Goal: Task Accomplishment & Management: Manage account settings

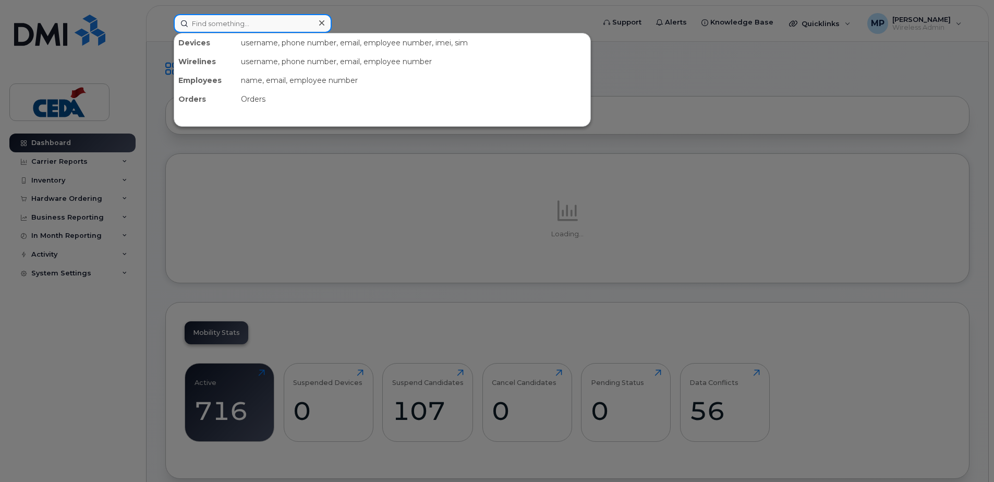
drag, startPoint x: 272, startPoint y: 28, endPoint x: 493, endPoint y: 53, distance: 222.2
click at [272, 28] on input at bounding box center [253, 23] width 158 height 19
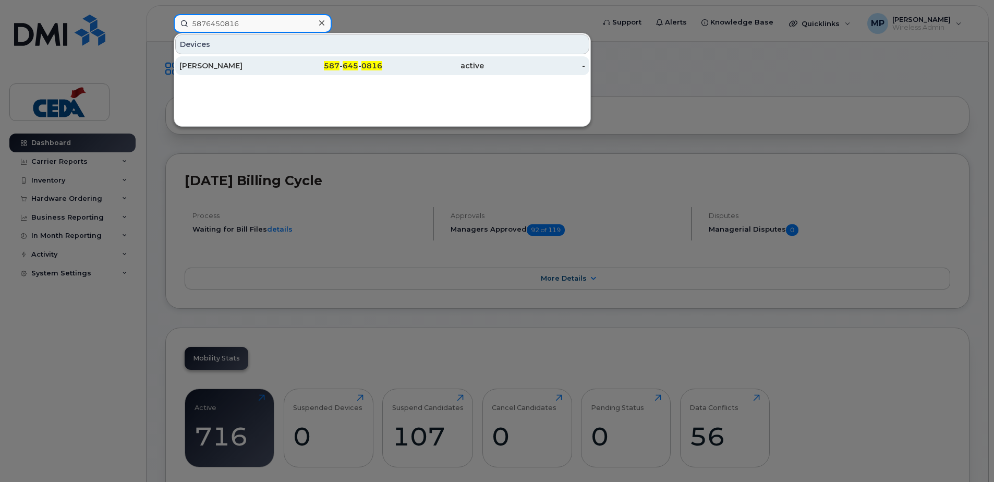
type input "5876450816"
click at [361, 69] on div "587 - 645 - 0816" at bounding box center [332, 66] width 102 height 10
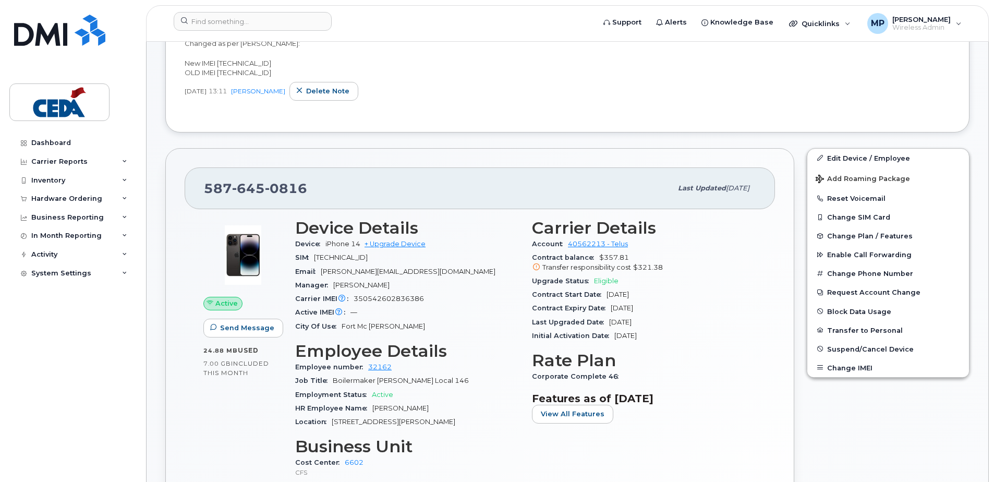
scroll to position [313, 0]
click at [881, 156] on link "Edit Device / Employee" at bounding box center [889, 157] width 162 height 19
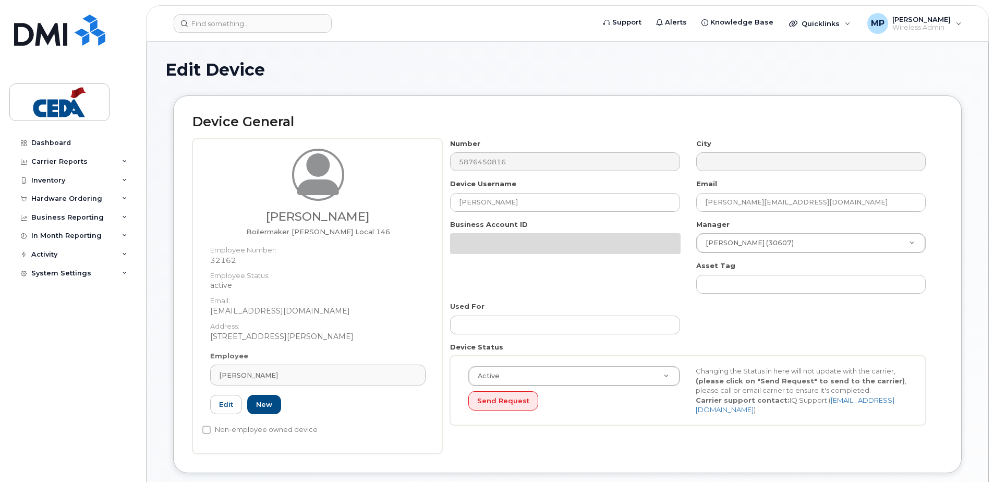
select select "31904"
select select "31917"
select select "31937"
select select "32071"
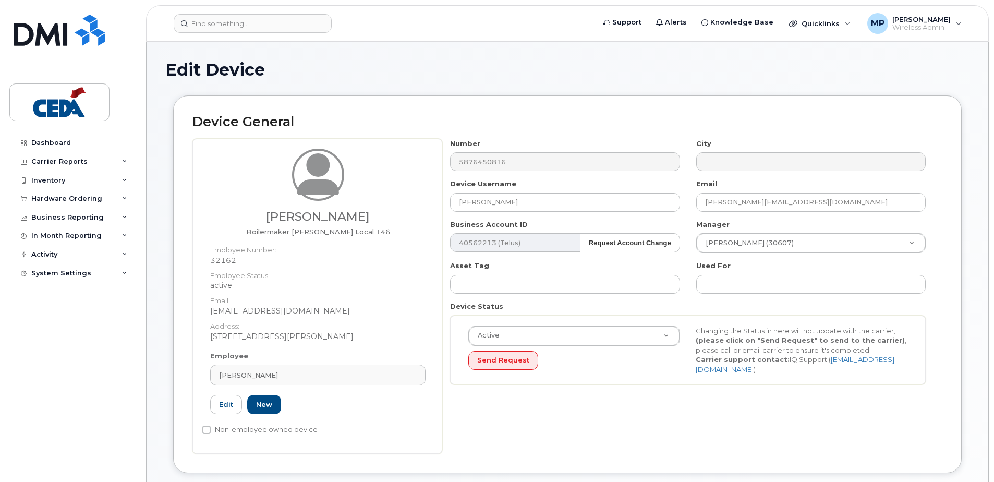
click at [311, 275] on dt "Employee Status:" at bounding box center [317, 273] width 215 height 15
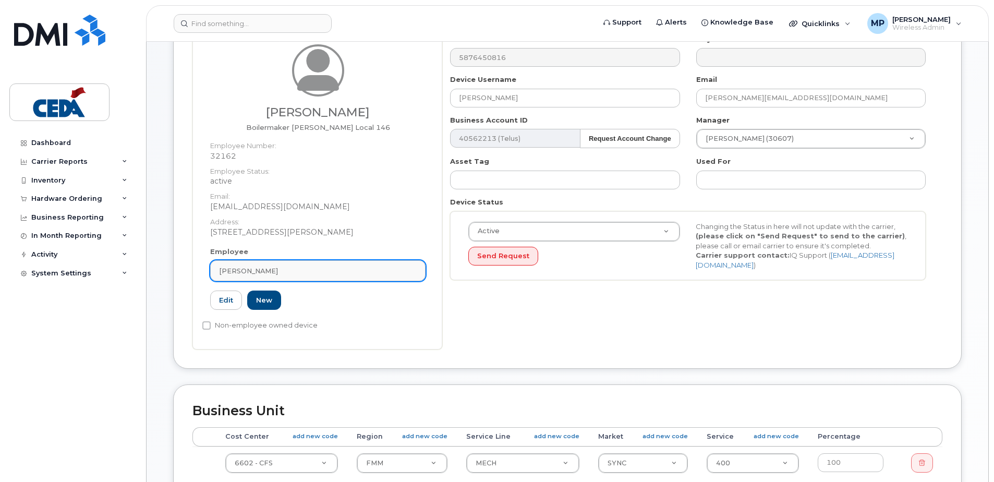
click at [341, 269] on div "Khaled Raboudi" at bounding box center [318, 271] width 198 height 10
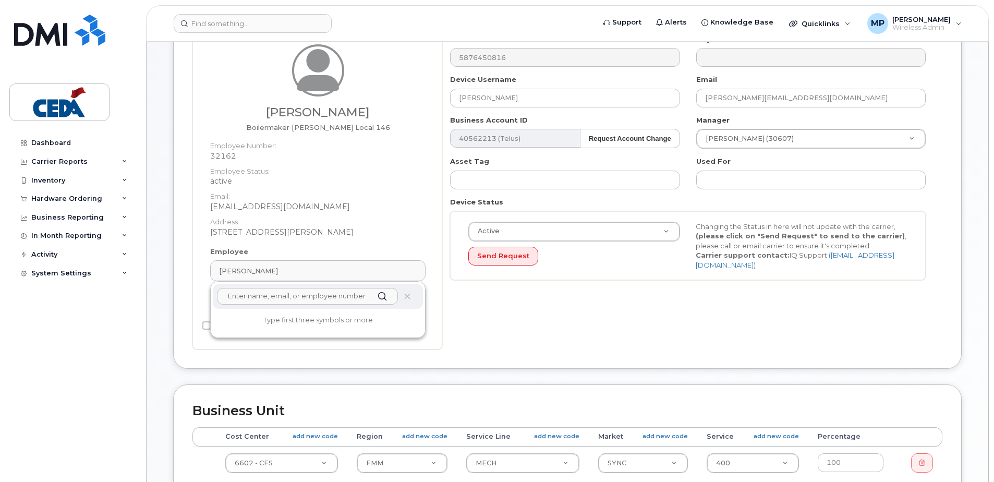
click at [328, 295] on input "text" at bounding box center [307, 296] width 181 height 17
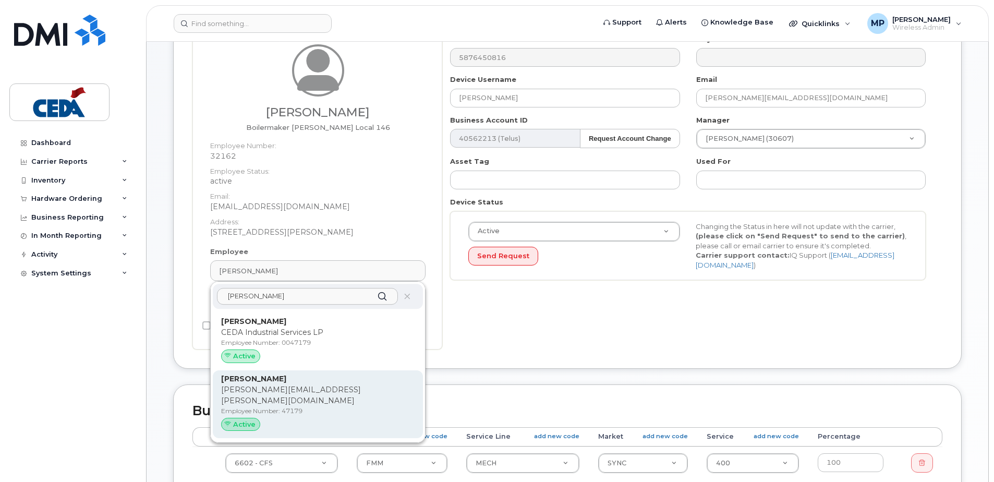
type input "andy kay"
click at [307, 395] on p "Andy.Kay@cedagroup.com" at bounding box center [318, 396] width 194 height 22
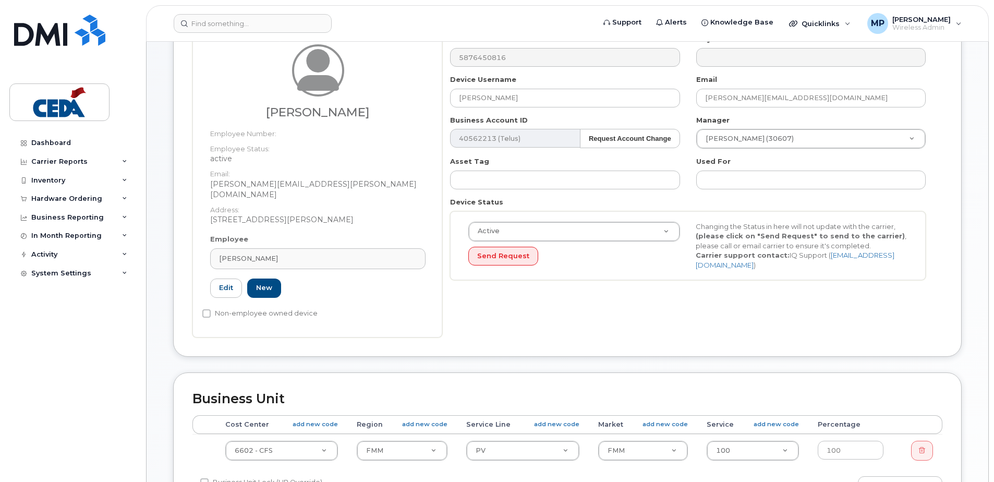
type input "47179"
type input "[PERSON_NAME]"
type input "[PERSON_NAME][EMAIL_ADDRESS][PERSON_NAME][DOMAIN_NAME]"
select select "31913"
select select "31942"
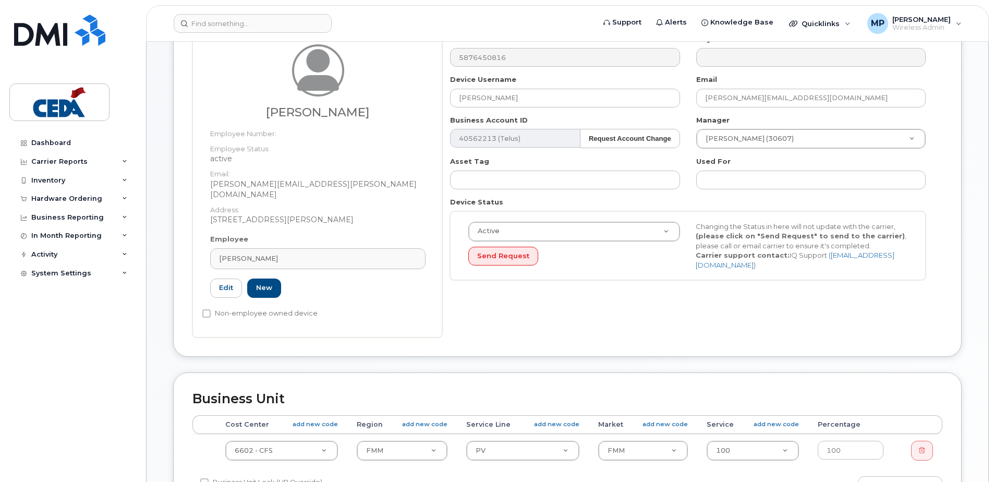
select select "32068"
click at [731, 176] on input "text" at bounding box center [812, 180] width 230 height 19
paste input "Tyler Botham and Russell Barriage"
type input "Tyler Botham and Russell Barriage"
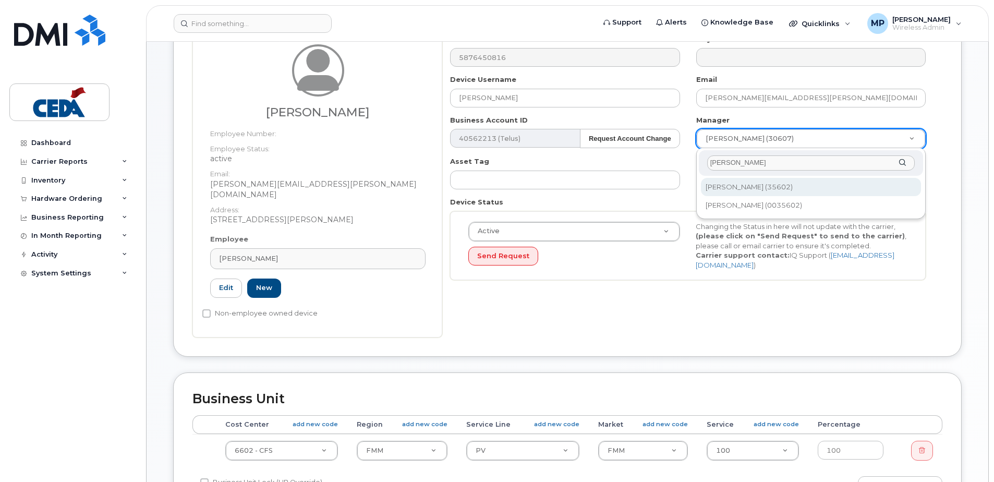
type input "Michael Cur"
type input "2379090"
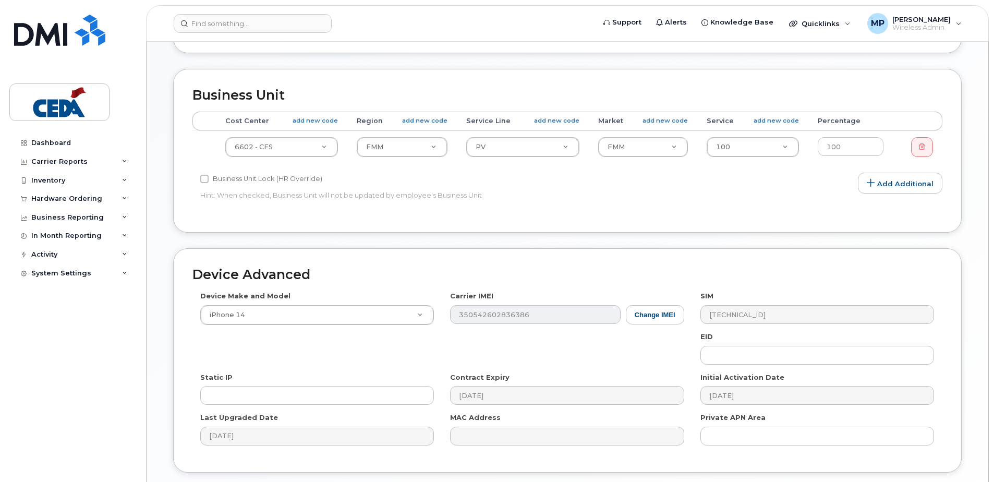
scroll to position [417, 0]
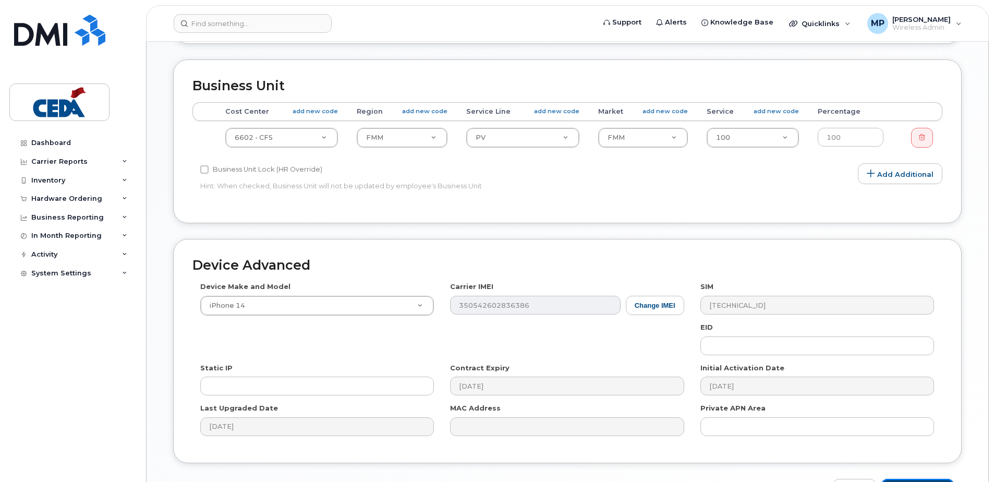
drag, startPoint x: 932, startPoint y: 473, endPoint x: 937, endPoint y: 470, distance: 5.6
click at [932, 479] on input "Update Device" at bounding box center [918, 488] width 73 height 19
type input "Saving..."
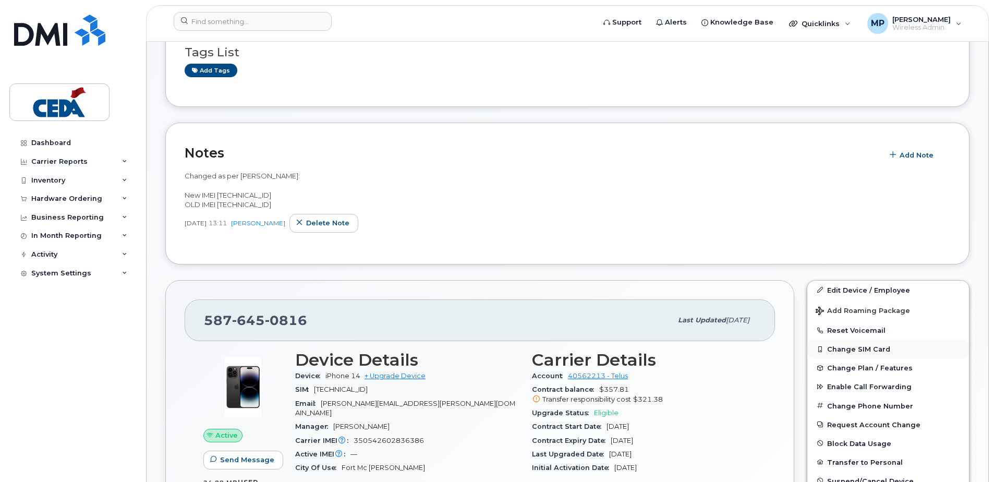
scroll to position [261, 0]
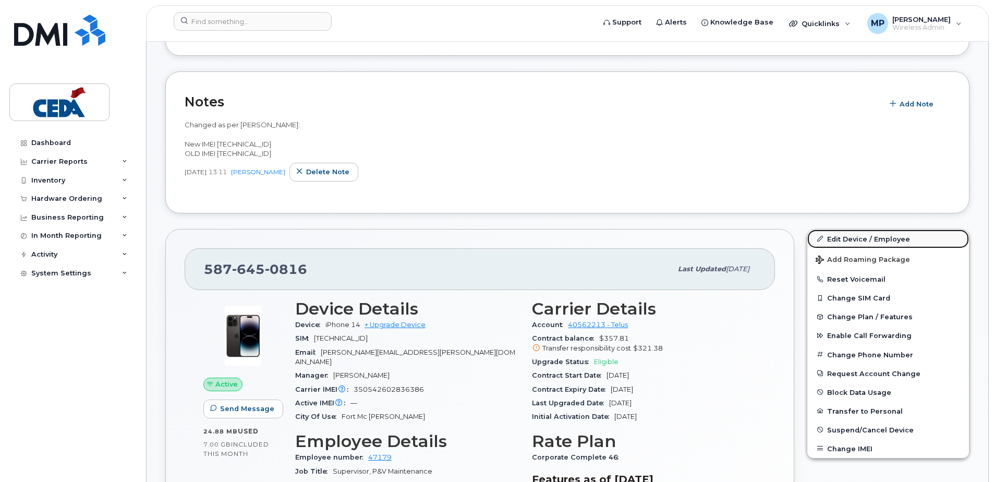
click at [873, 243] on link "Edit Device / Employee" at bounding box center [889, 239] width 162 height 19
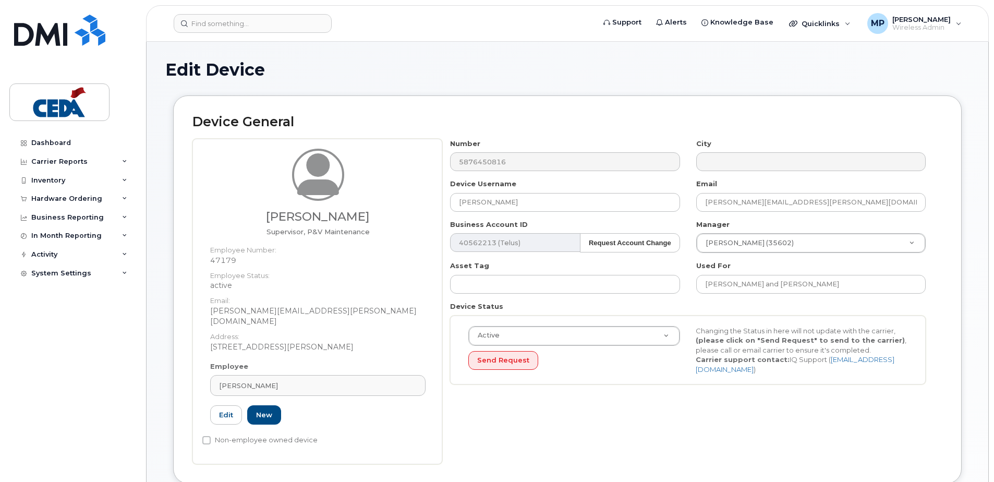
select select "31904"
select select "31913"
select select "31942"
select select "32068"
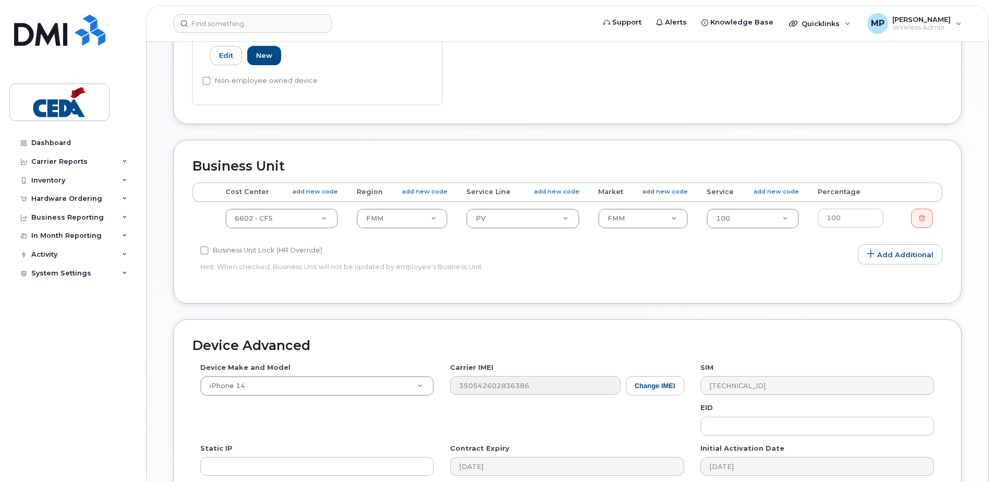
scroll to position [365, 0]
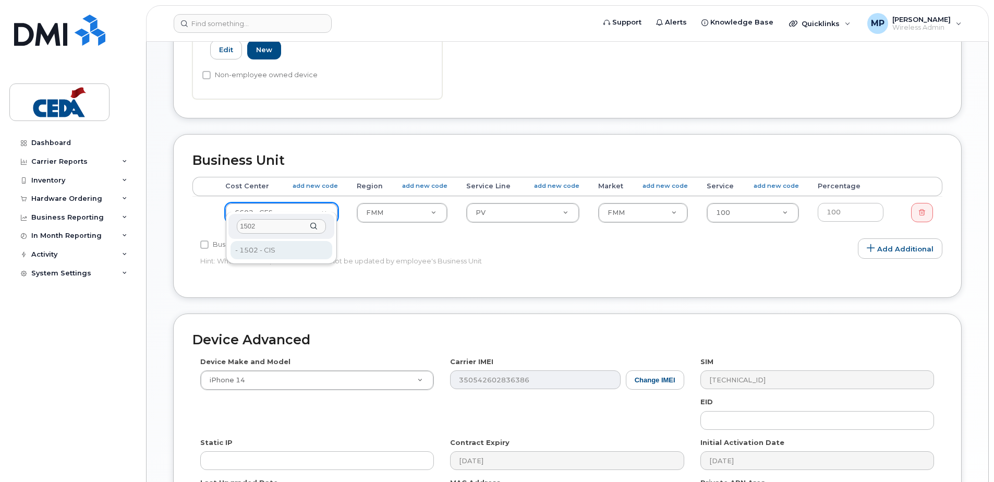
type input "1502"
type input "31831"
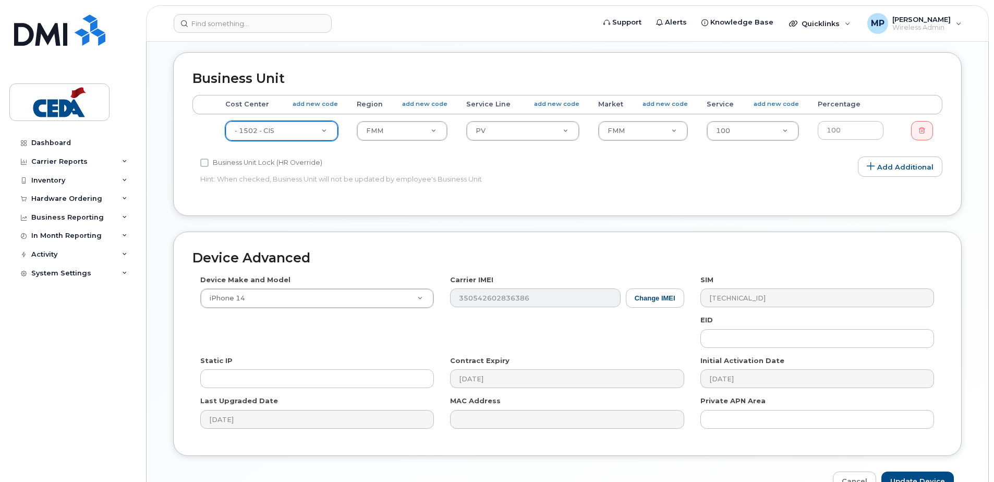
scroll to position [446, 0]
click at [674, 293] on button "Change IMEI" at bounding box center [655, 299] width 58 height 19
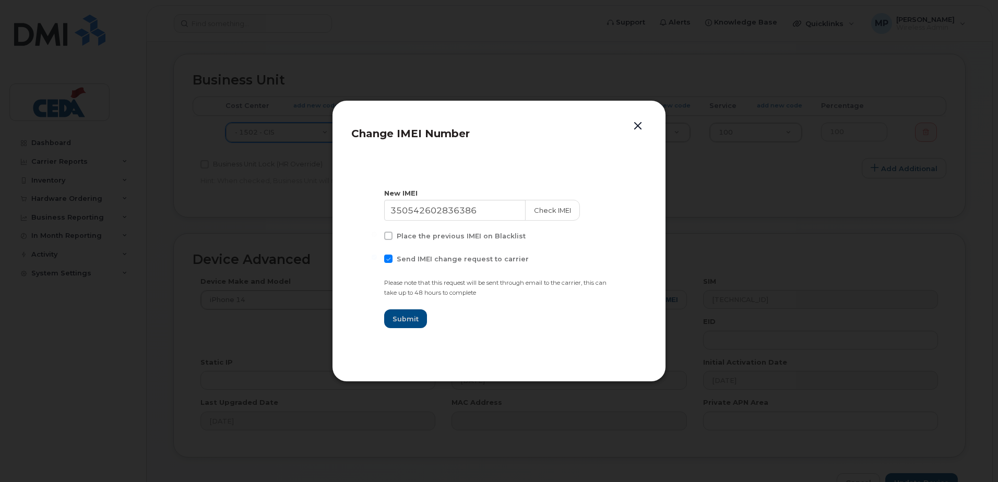
click at [390, 258] on label "Send IMEI change request to carrier" at bounding box center [456, 259] width 145 height 8
click at [377, 258] on input "Send IMEI change request to carrier" at bounding box center [373, 257] width 5 height 5
checkbox input "false"
drag, startPoint x: 488, startPoint y: 214, endPoint x: 160, endPoint y: 213, distance: 327.7
click at [160, 213] on div "Change IMEI Number New IMEI 350542602836386 Check IMEI Place the previous IMEI …" at bounding box center [499, 241] width 998 height 482
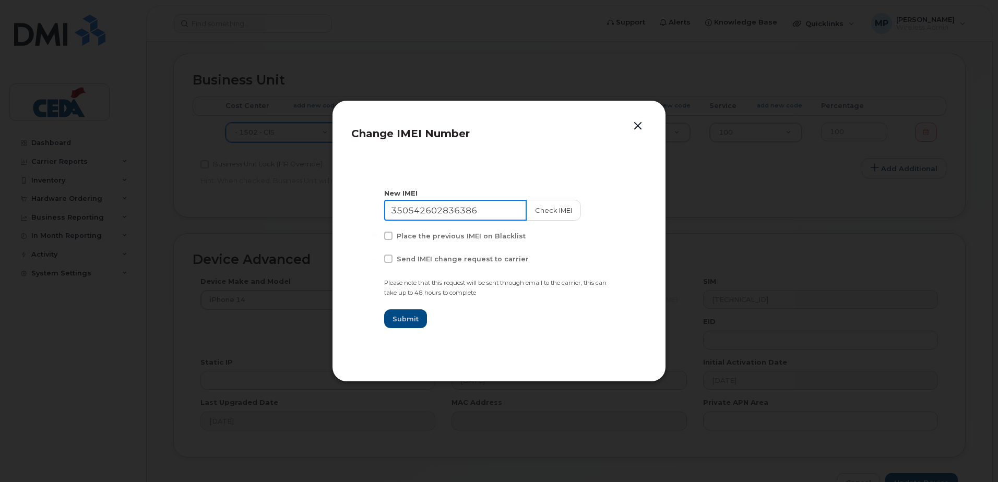
paste input "685011017142"
type input "356850110171426"
click at [542, 212] on button "Check IMEI" at bounding box center [552, 210] width 55 height 21
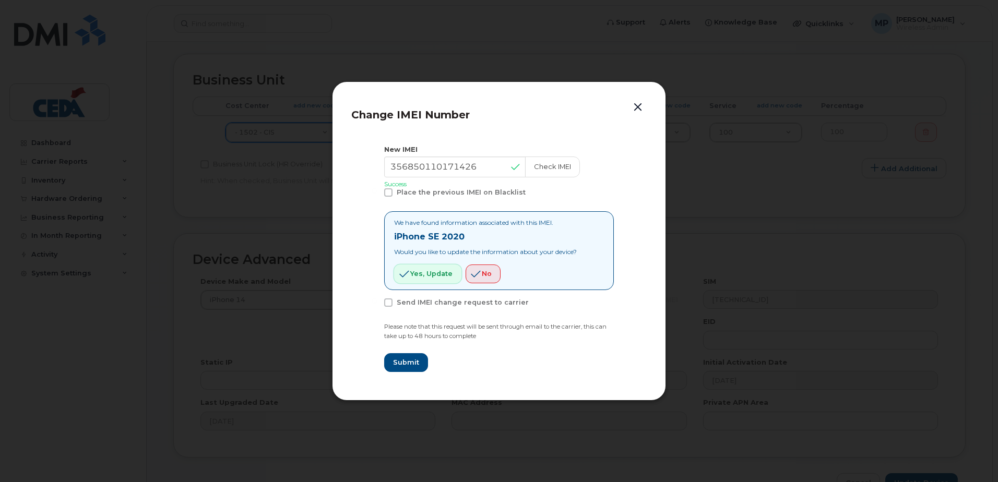
click at [432, 275] on span "Yes, update" at bounding box center [431, 274] width 42 height 10
click at [403, 363] on span "Submit" at bounding box center [405, 362] width 26 height 10
type input "356850110171426"
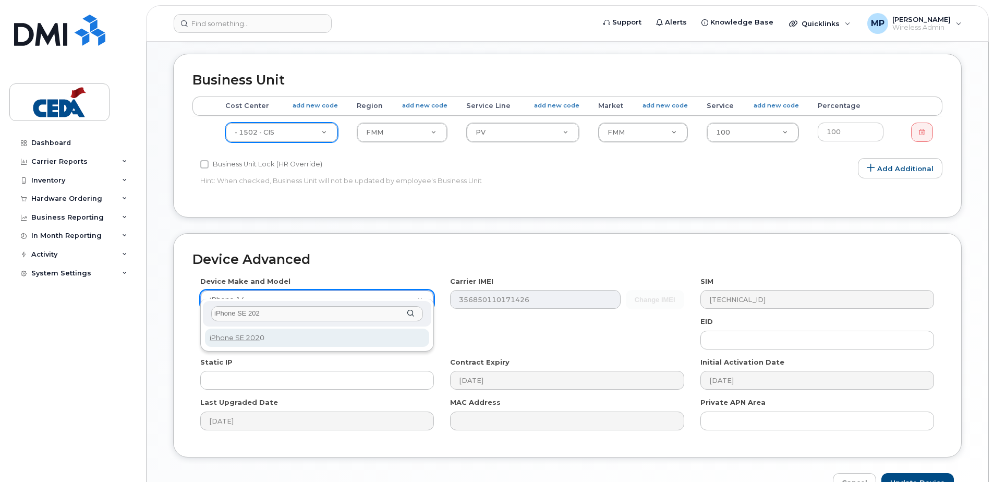
type input "iPhone SE 202"
select select "2621"
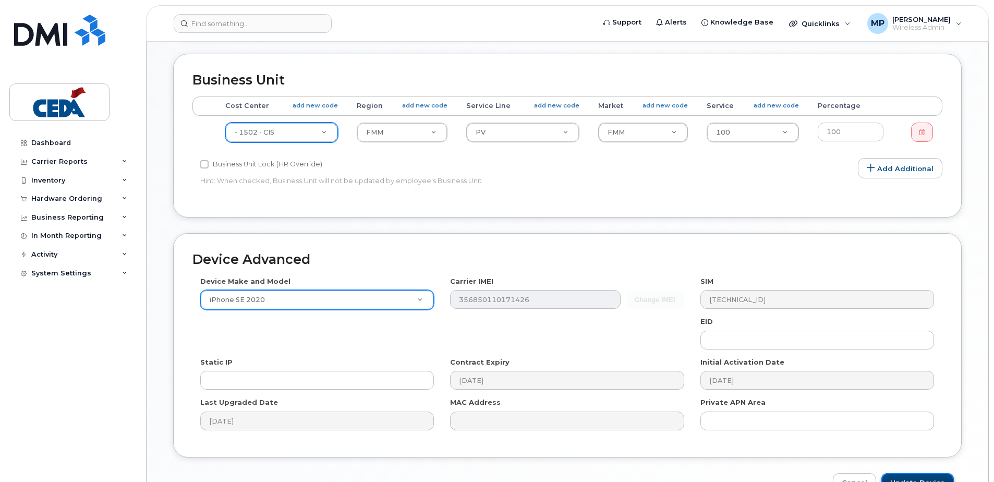
click at [917, 473] on input "Update Device" at bounding box center [918, 482] width 73 height 19
type input "Saving..."
